Goal: Browse casually

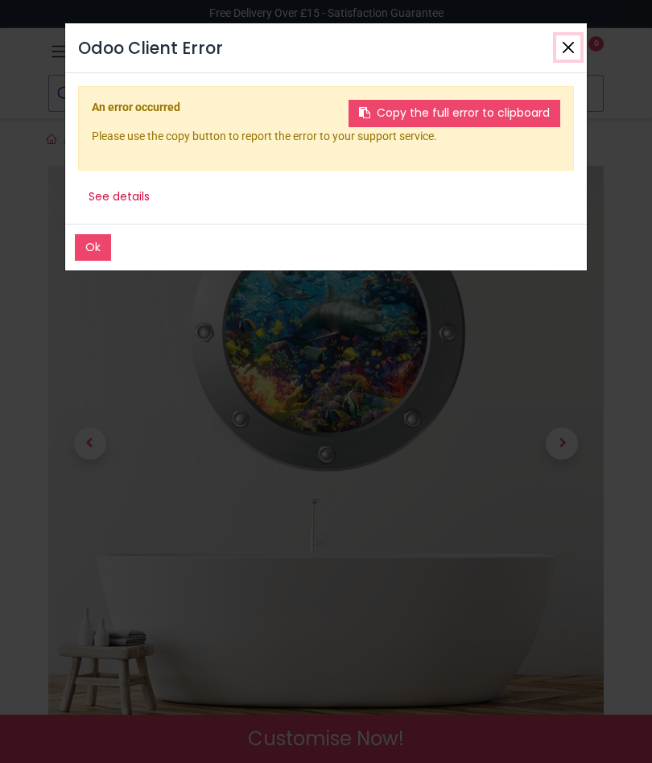
click at [556, 51] on button "Close" at bounding box center [568, 47] width 24 height 24
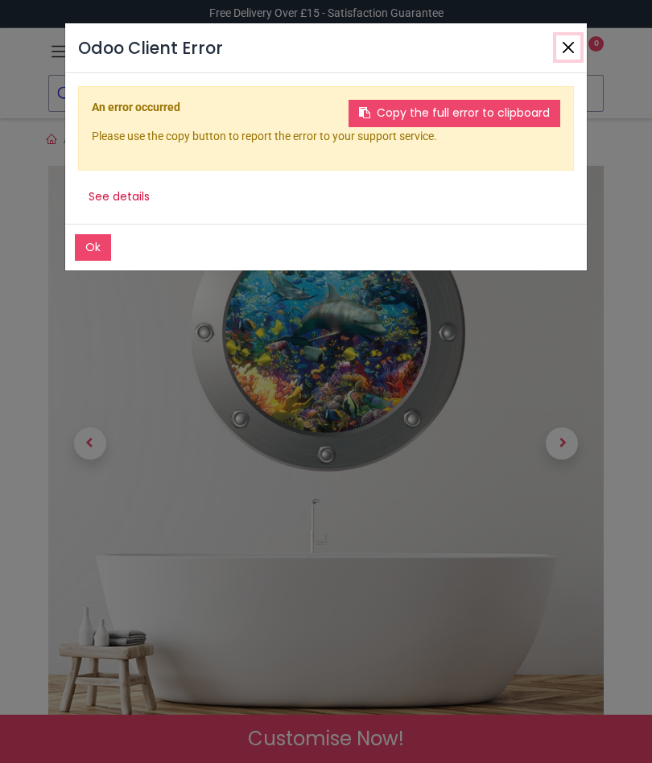
click at [559, 50] on button "Close" at bounding box center [568, 47] width 24 height 24
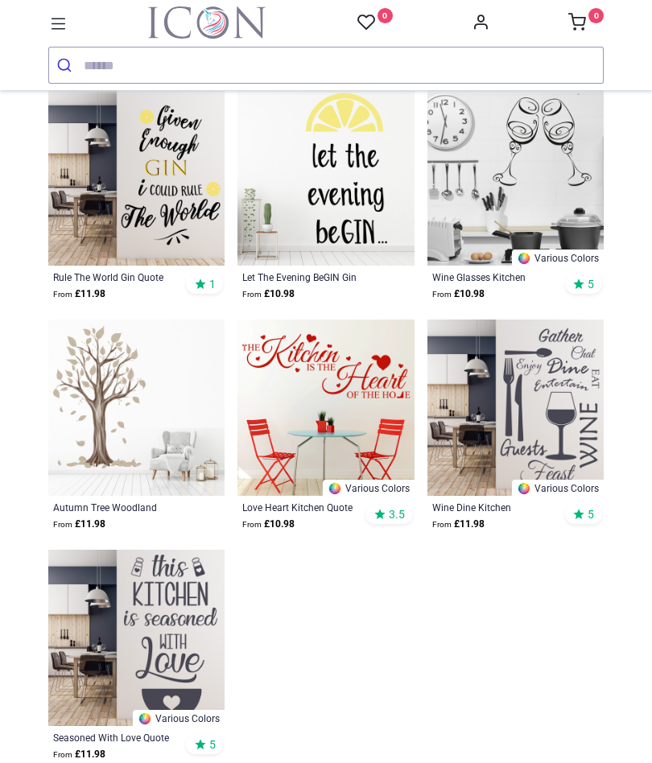
scroll to position [1971, 0]
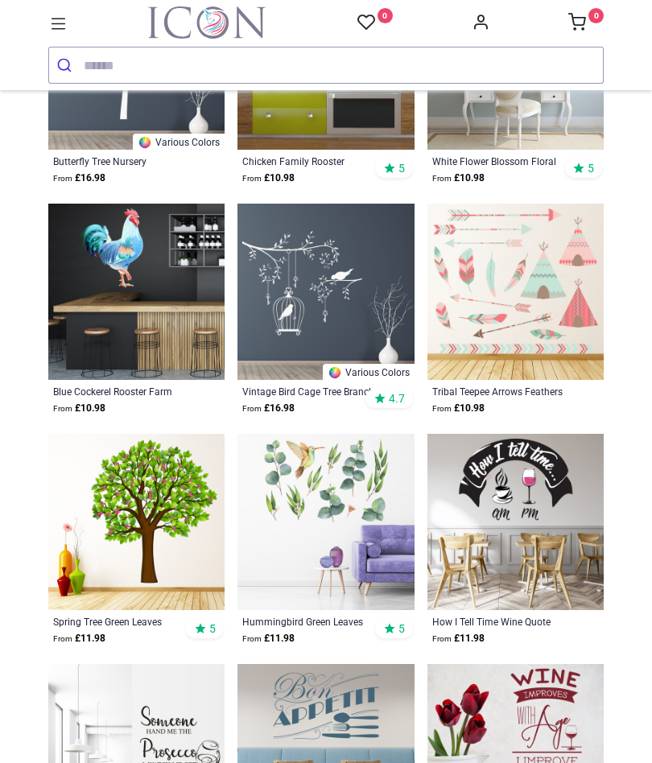
scroll to position [3471, 0]
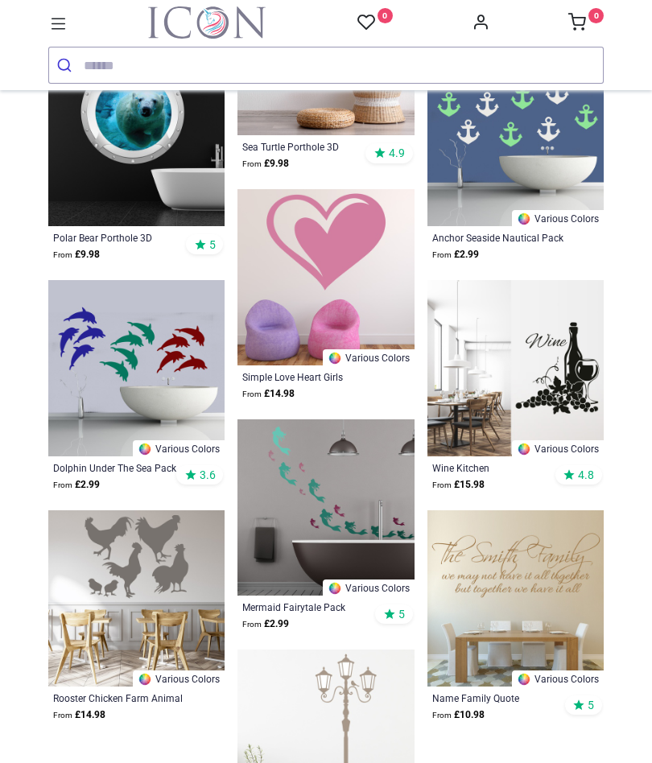
scroll to position [6157, 0]
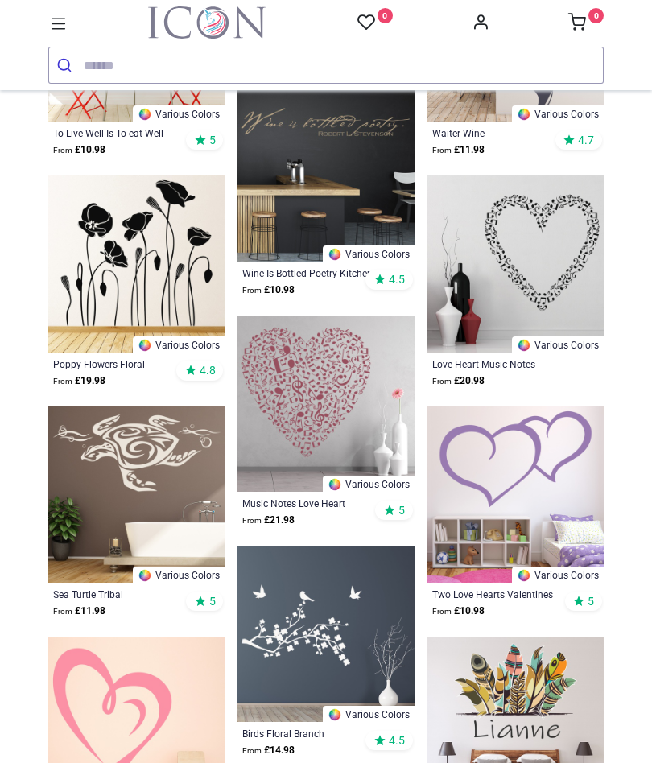
scroll to position [8106, 0]
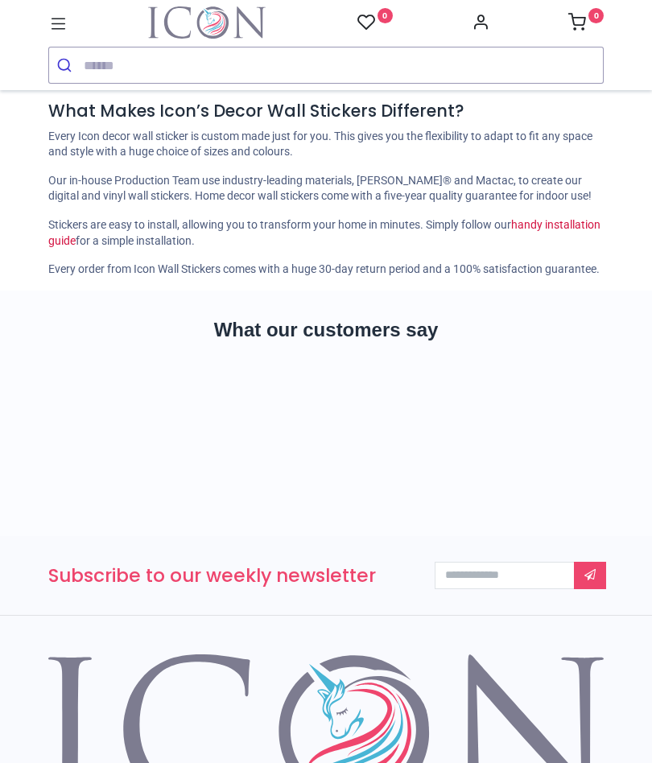
scroll to position [11367, 0]
